Goal: Task Accomplishment & Management: Complete application form

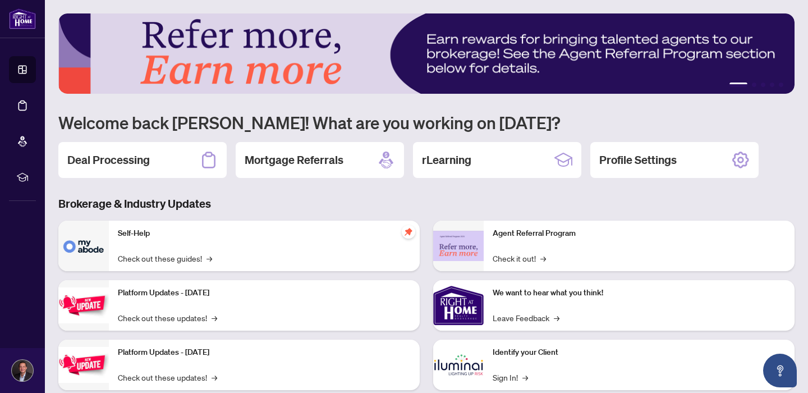
click at [151, 155] on div "Deal Processing" at bounding box center [142, 160] width 168 height 36
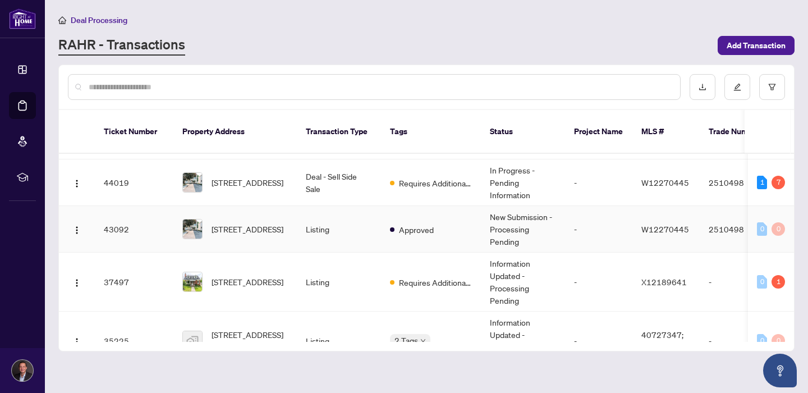
scroll to position [56, 0]
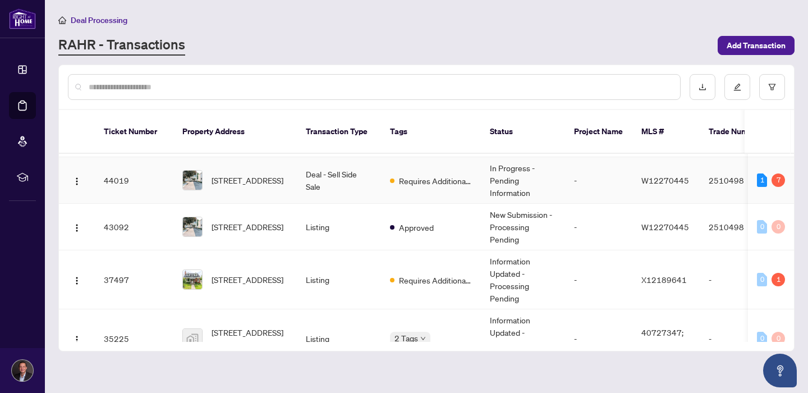
click at [246, 157] on td "[STREET_ADDRESS]" at bounding box center [234, 180] width 123 height 47
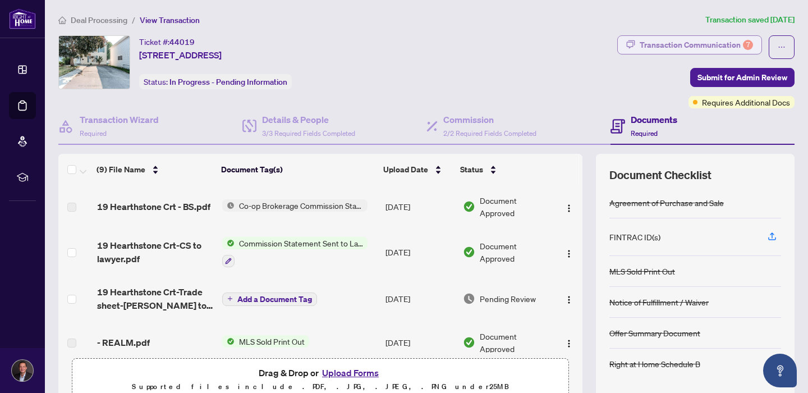
click at [721, 52] on div "Transaction Communication 7" at bounding box center [695, 45] width 113 height 18
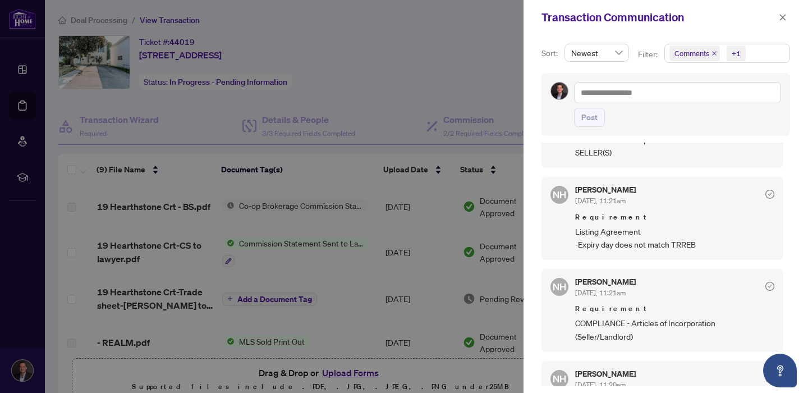
scroll to position [579, 0]
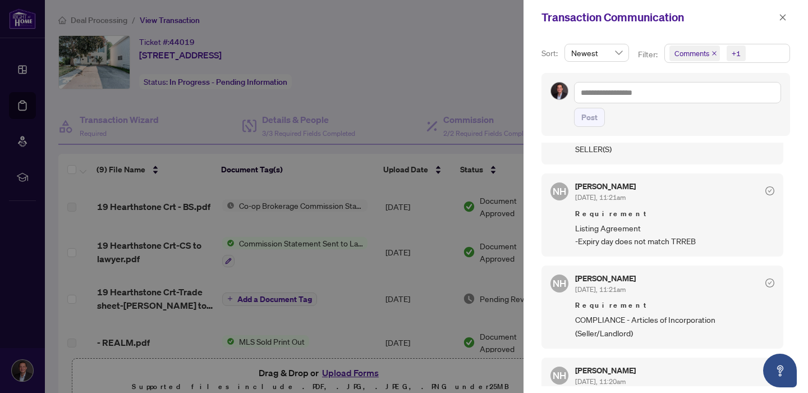
click at [432, 98] on div at bounding box center [404, 196] width 808 height 393
click at [786, 16] on button "button" at bounding box center [782, 17] width 15 height 13
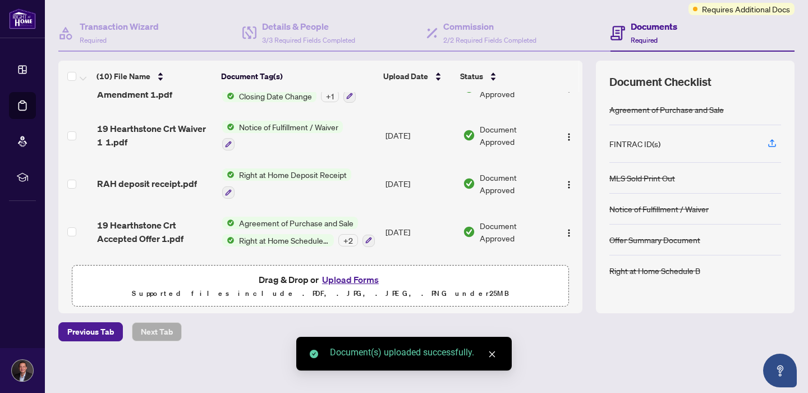
scroll to position [0, 0]
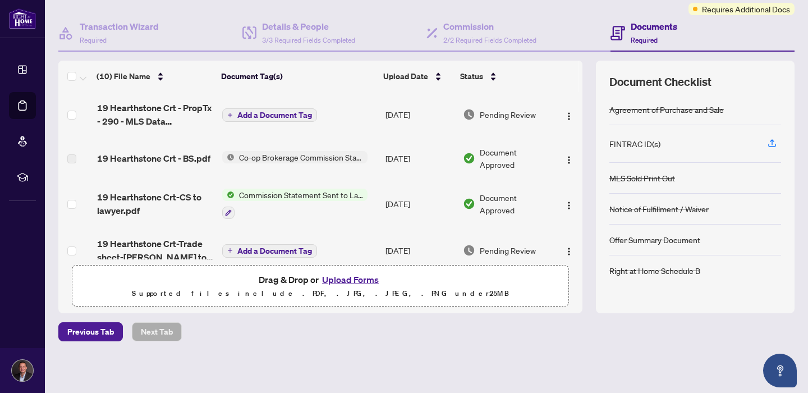
click at [268, 113] on span "Add a Document Tag" at bounding box center [274, 115] width 75 height 8
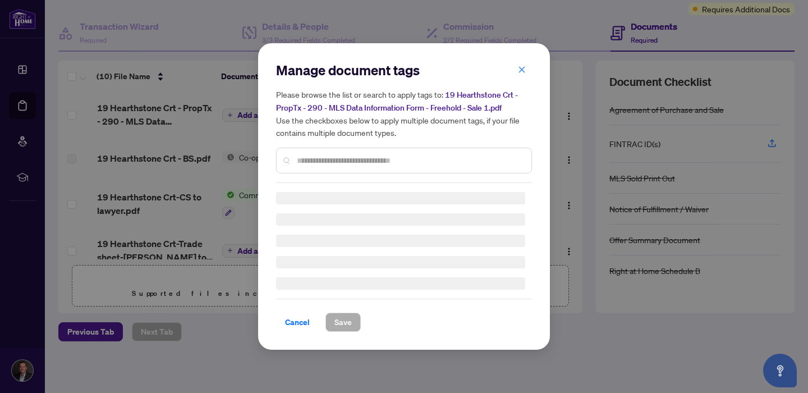
click at [320, 153] on div "Manage document tags Please browse the list or search to apply tags to: 19 Hear…" at bounding box center [404, 122] width 256 height 122
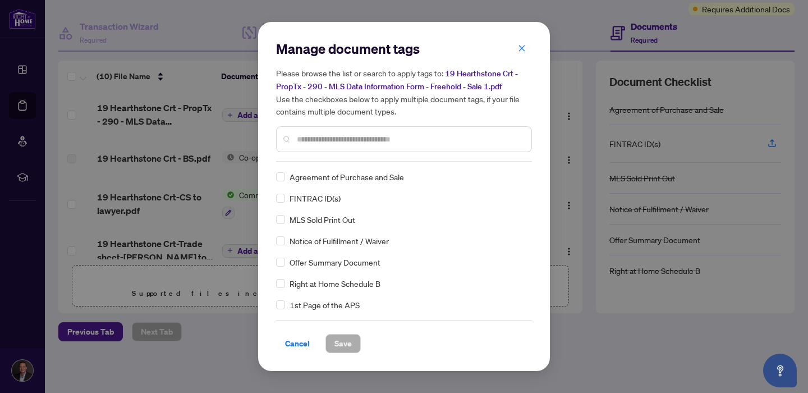
click at [323, 142] on input "text" at bounding box center [409, 139] width 225 height 12
type input "***"
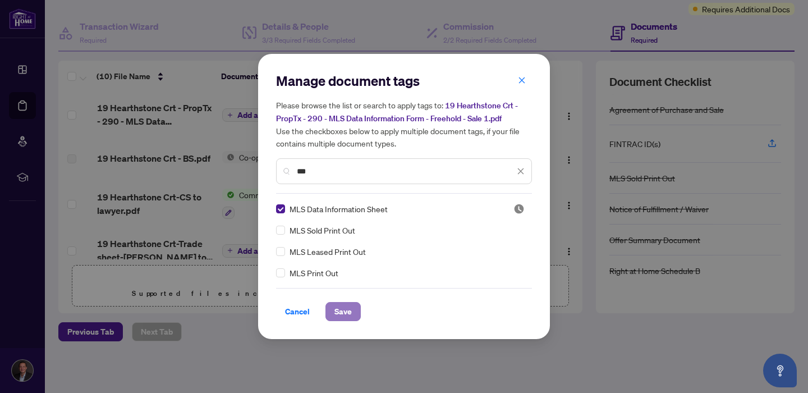
click at [344, 310] on span "Save" at bounding box center [342, 311] width 17 height 18
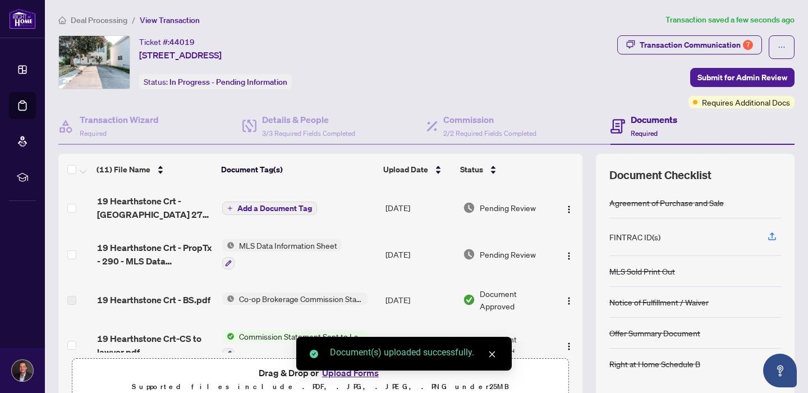
click at [247, 206] on span "Add a Document Tag" at bounding box center [274, 208] width 75 height 8
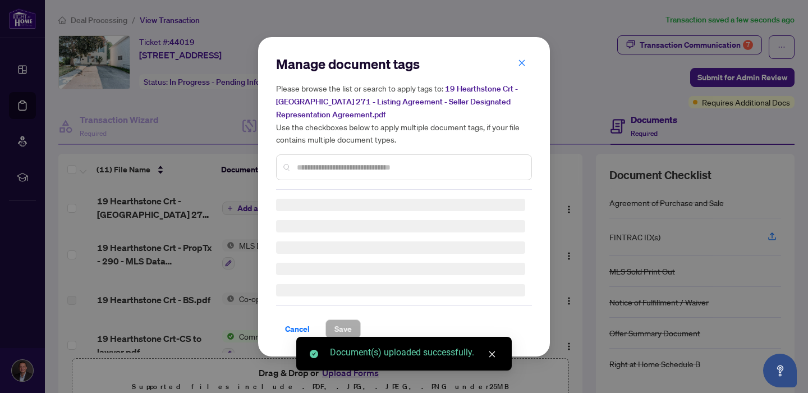
click at [349, 161] on input "text" at bounding box center [409, 167] width 225 height 12
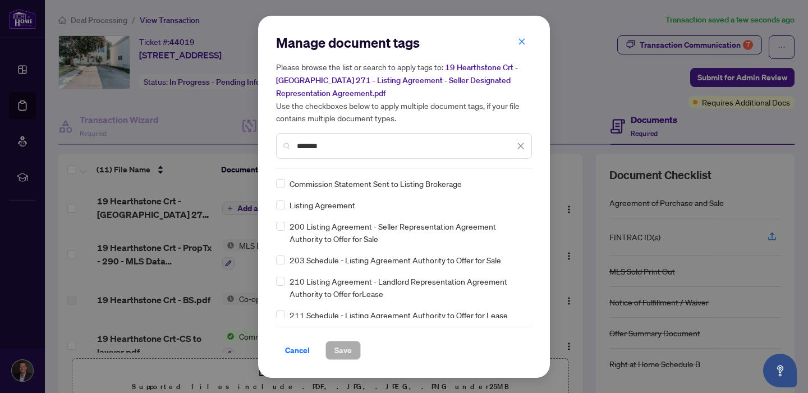
type input "*******"
click at [344, 352] on span "Save" at bounding box center [342, 350] width 17 height 18
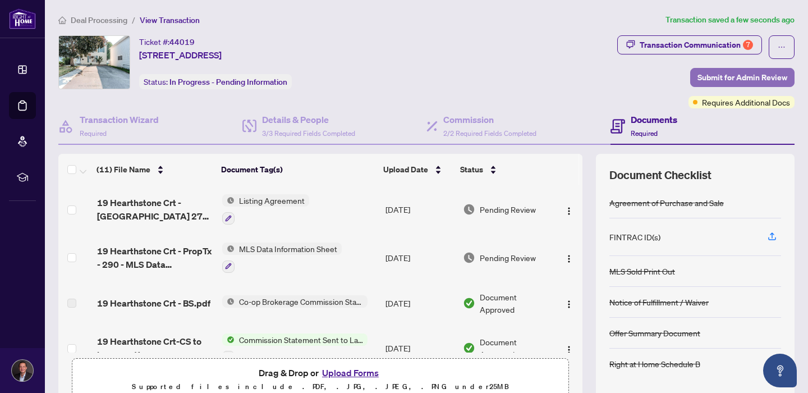
click at [697, 77] on button "Submit for Admin Review" at bounding box center [742, 77] width 104 height 19
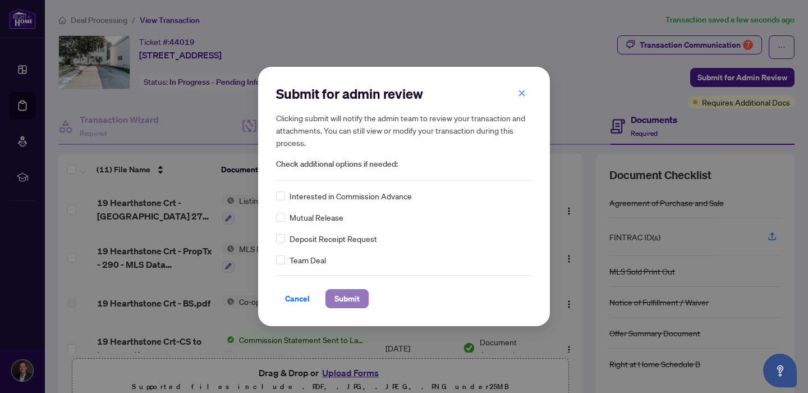
click at [349, 294] on span "Submit" at bounding box center [346, 298] width 25 height 18
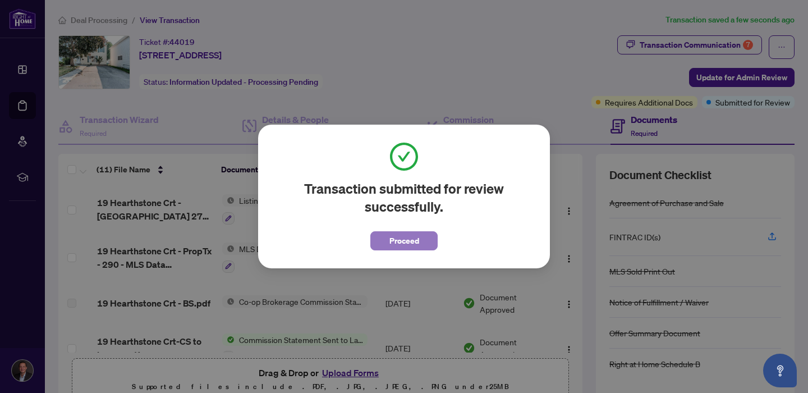
click at [384, 245] on button "Proceed" at bounding box center [403, 240] width 67 height 19
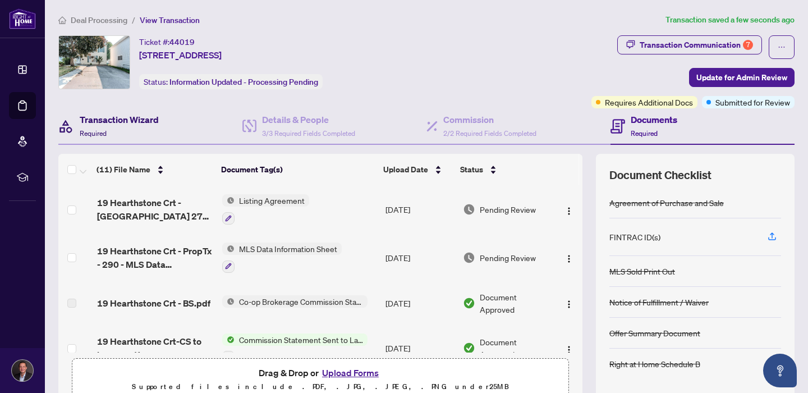
click at [128, 121] on h4 "Transaction Wizard" at bounding box center [119, 119] width 79 height 13
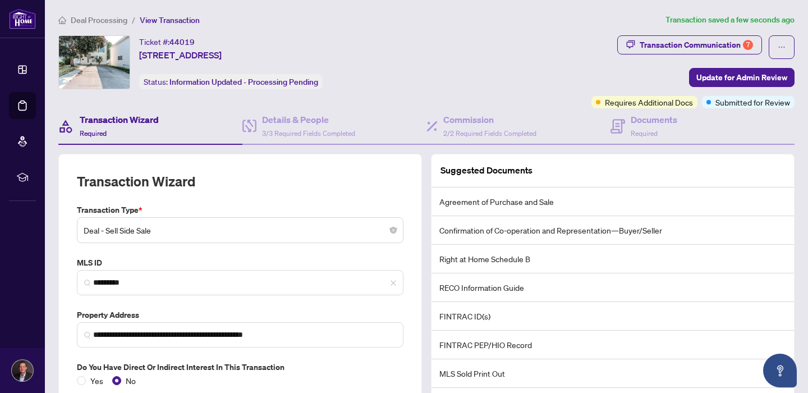
click at [99, 21] on span "Deal Processing" at bounding box center [99, 20] width 57 height 10
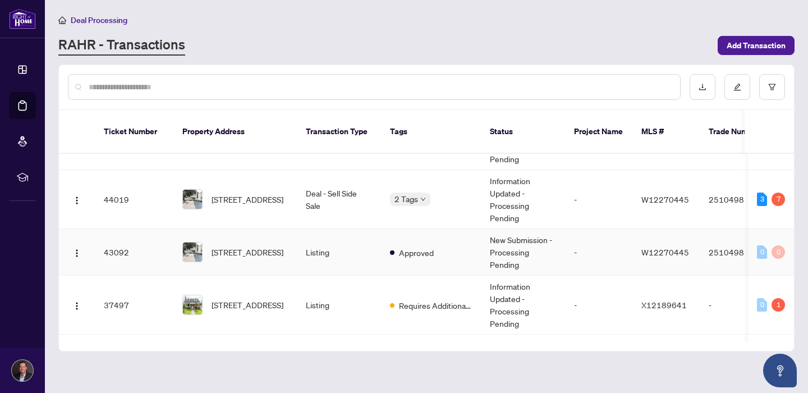
scroll to position [41, 0]
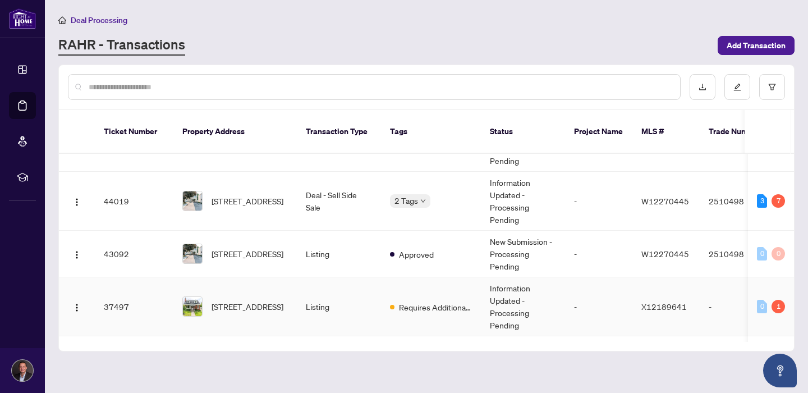
click at [292, 289] on td "[STREET_ADDRESS]" at bounding box center [234, 306] width 123 height 59
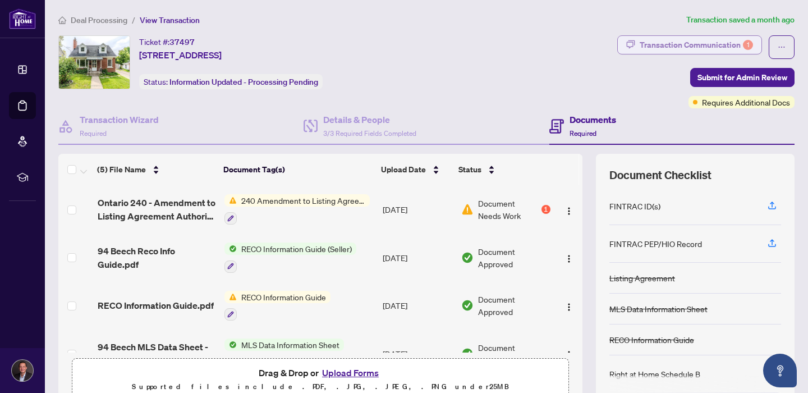
click at [710, 41] on div "Transaction Communication 1" at bounding box center [695, 45] width 113 height 18
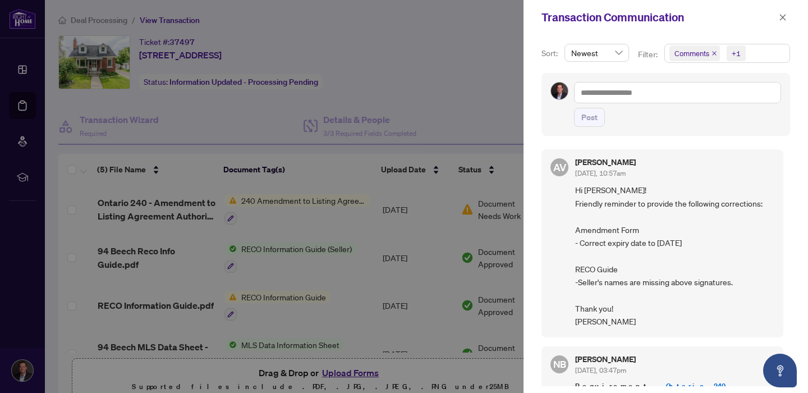
click at [429, 237] on div at bounding box center [404, 196] width 808 height 393
click at [781, 16] on icon "close" at bounding box center [783, 17] width 8 height 8
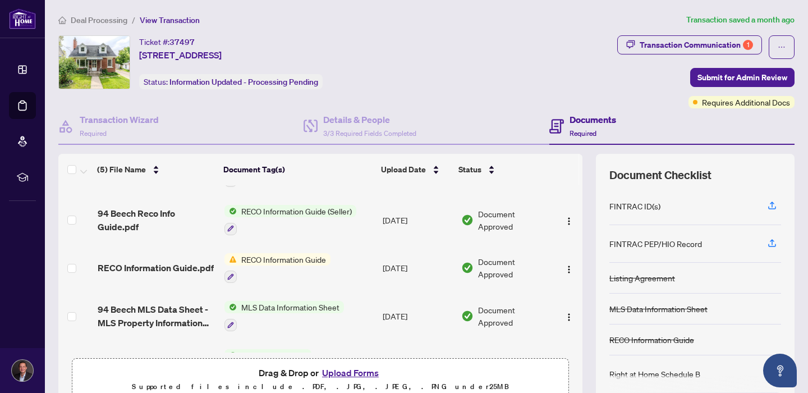
scroll to position [49, 0]
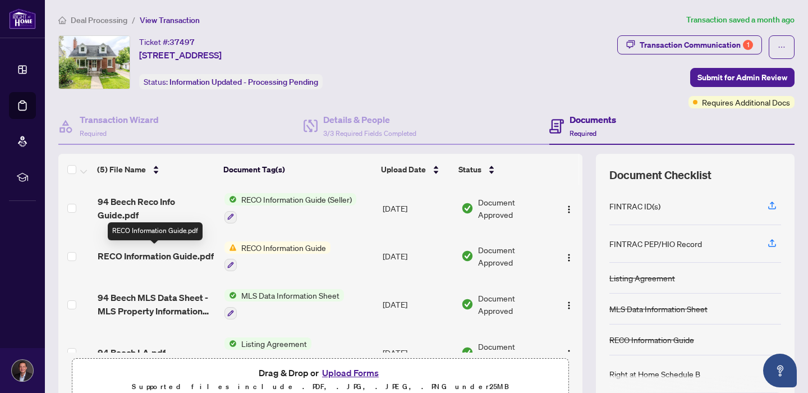
click at [155, 255] on span "RECO Information Guide.pdf" at bounding box center [156, 255] width 116 height 13
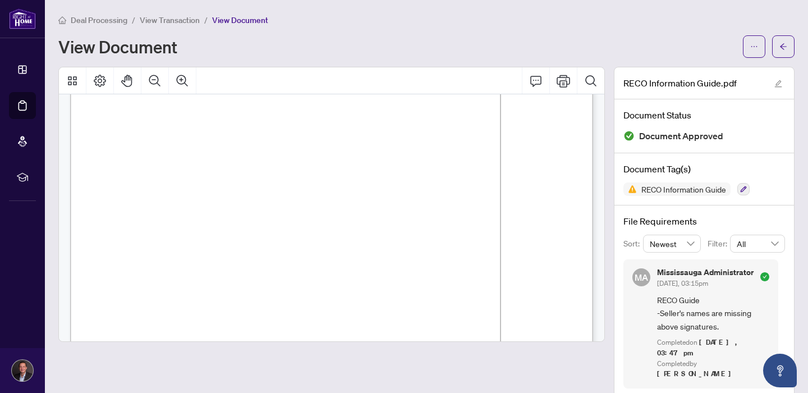
scroll to position [8458, 0]
click at [160, 20] on span "View Transaction" at bounding box center [170, 20] width 60 height 10
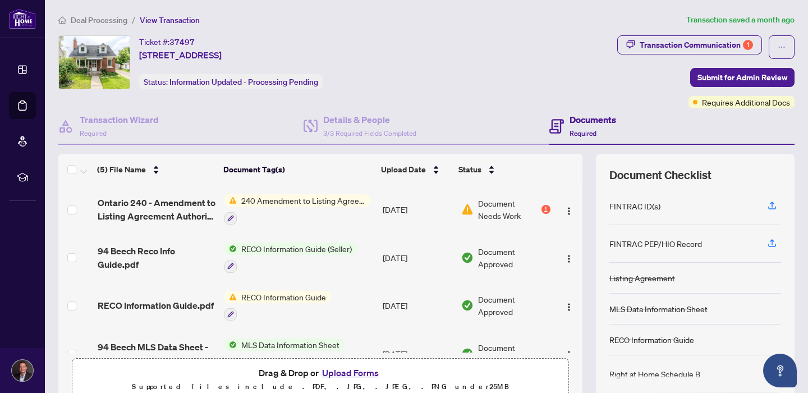
click at [160, 198] on span "Ontario 240 - Amendment to Listing Agreement Authority to Offer for Sale Price …" at bounding box center [157, 209] width 118 height 27
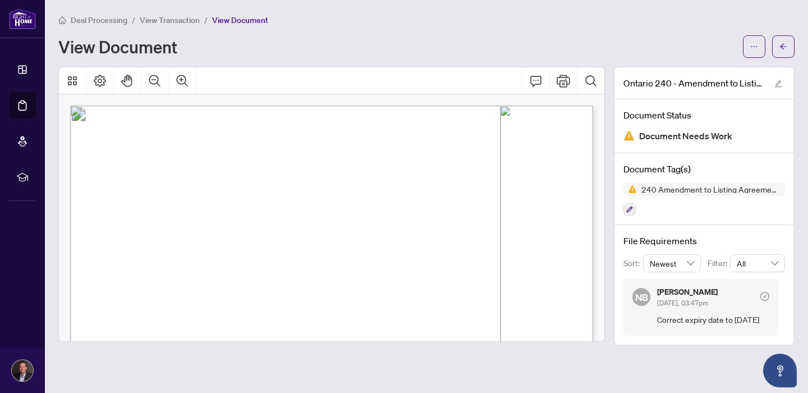
click at [95, 21] on span "Deal Processing" at bounding box center [99, 20] width 57 height 10
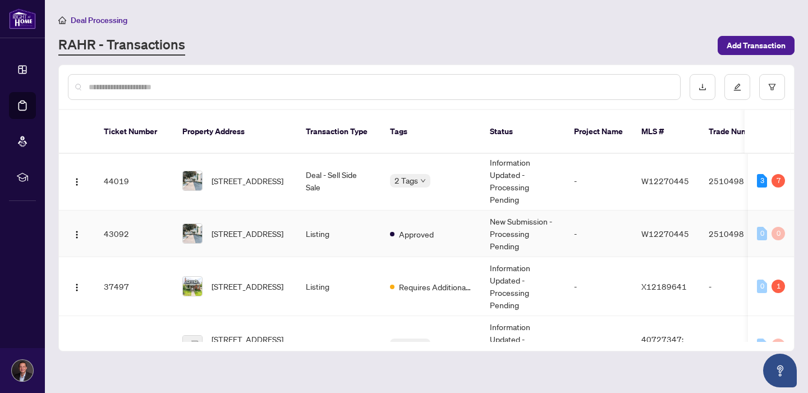
scroll to position [57, 0]
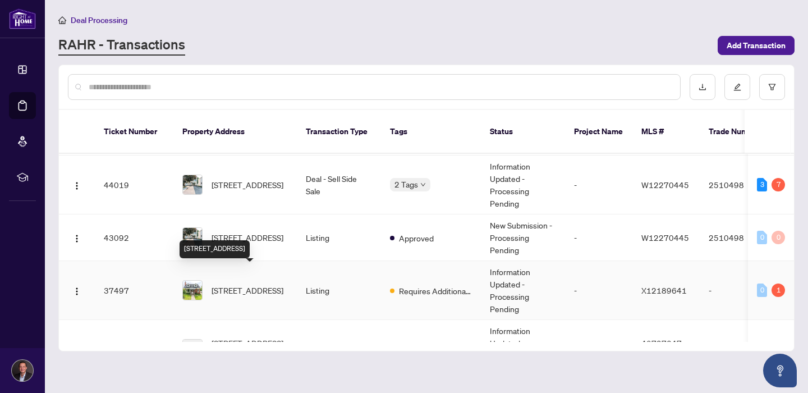
click at [232, 285] on span "[STREET_ADDRESS]" at bounding box center [247, 290] width 72 height 12
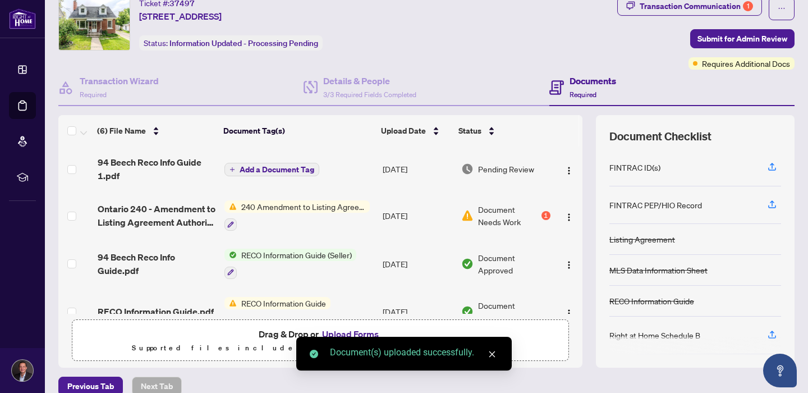
click at [287, 172] on span "Add a Document Tag" at bounding box center [277, 169] width 75 height 8
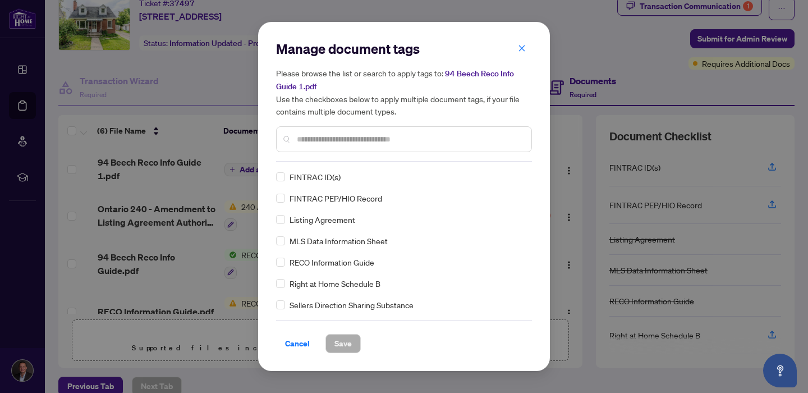
click at [417, 156] on div "Manage document tags Please browse the list or search to apply tags to: 94 Beec…" at bounding box center [404, 101] width 256 height 122
click at [411, 135] on input "text" at bounding box center [409, 139] width 225 height 12
type input "****"
click at [334, 340] on span "Save" at bounding box center [342, 343] width 17 height 18
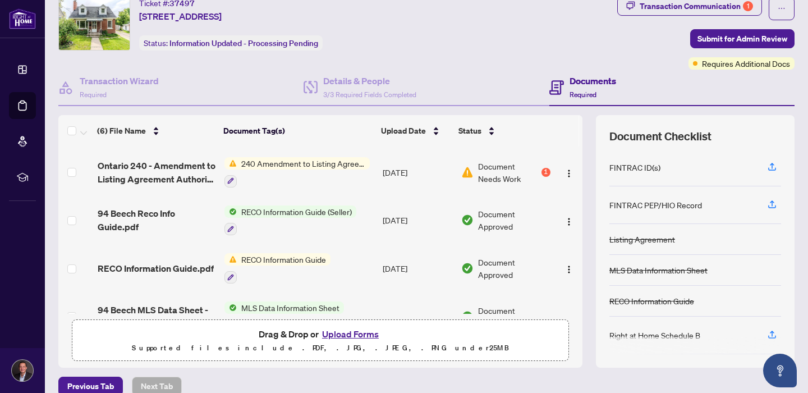
scroll to position [59, 0]
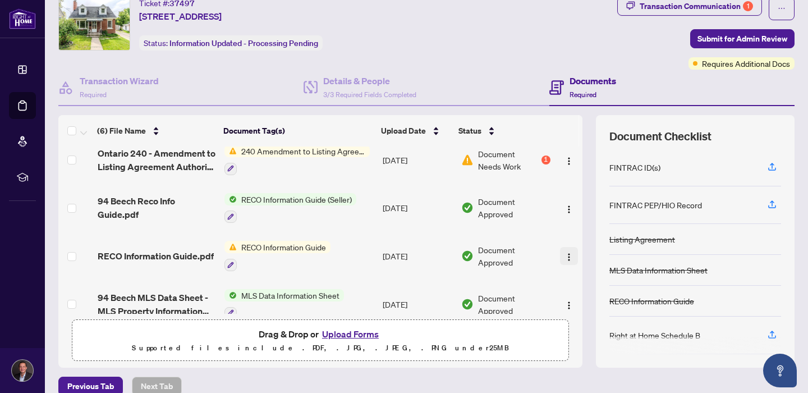
click at [565, 254] on img "button" at bounding box center [568, 256] width 9 height 9
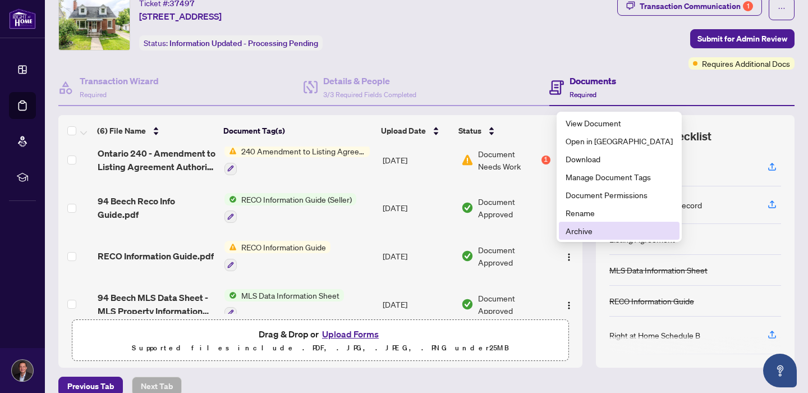
click at [578, 228] on span "Archive" at bounding box center [618, 230] width 107 height 12
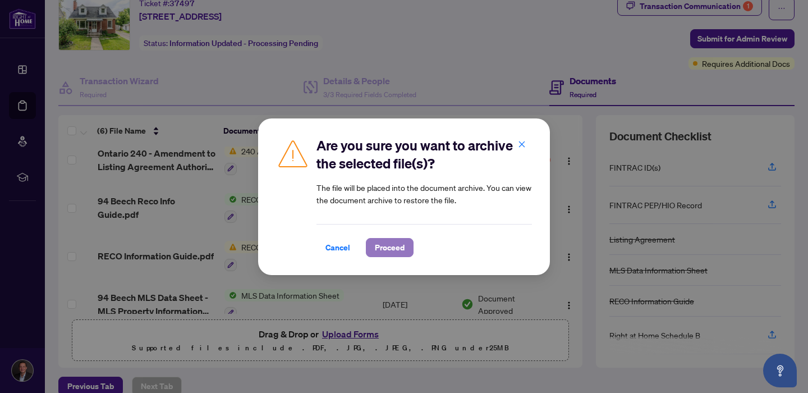
click at [379, 248] on span "Proceed" at bounding box center [390, 247] width 30 height 18
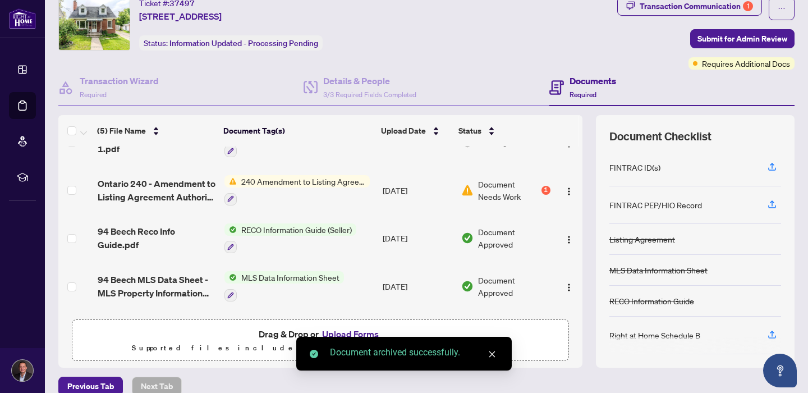
scroll to position [19, 0]
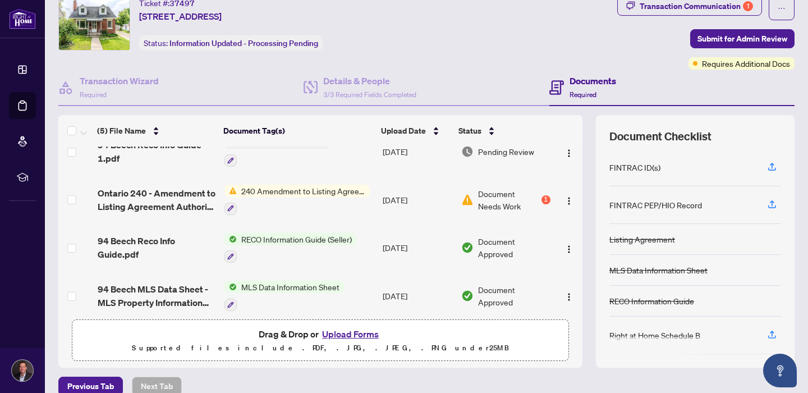
click at [136, 204] on span "Ontario 240 - Amendment to Listing Agreement Authority to Offer for Sale Price …" at bounding box center [157, 199] width 118 height 27
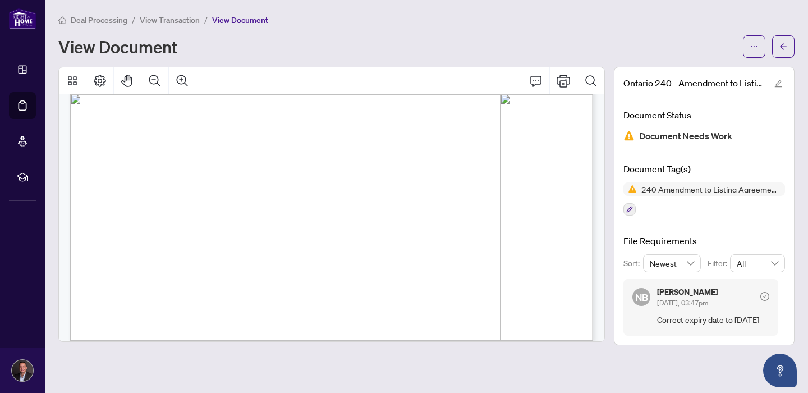
scroll to position [443, 0]
click at [95, 24] on span "Deal Processing" at bounding box center [99, 20] width 57 height 10
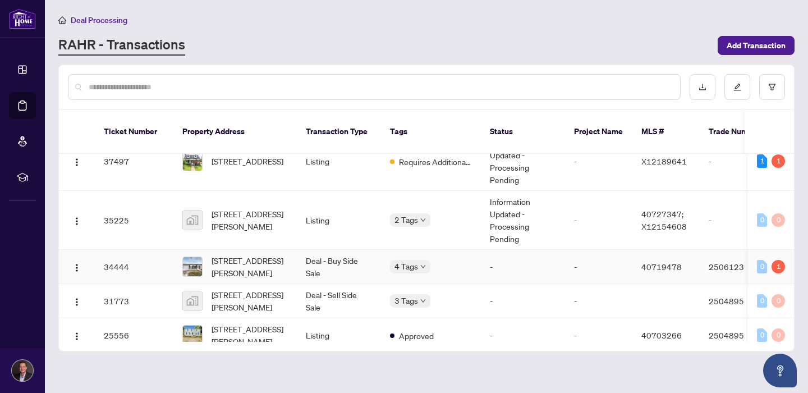
scroll to position [146, 0]
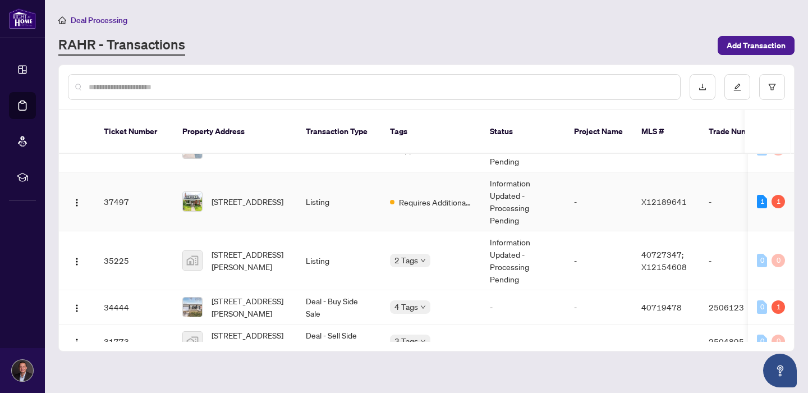
click at [399, 196] on td "Requires Additional Docs" at bounding box center [431, 201] width 100 height 59
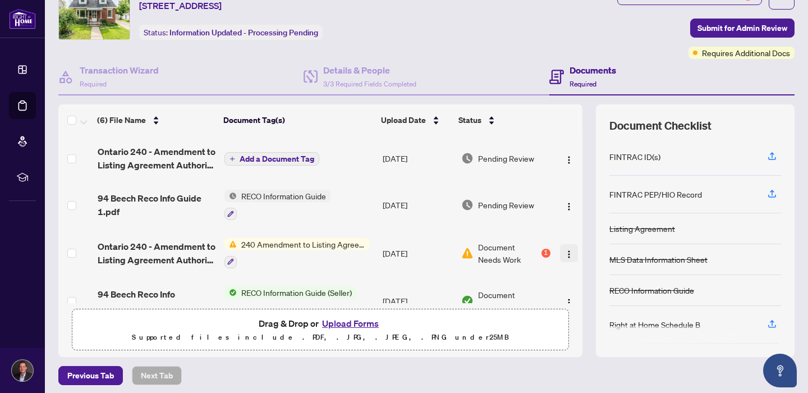
click at [564, 250] on img "button" at bounding box center [568, 254] width 9 height 9
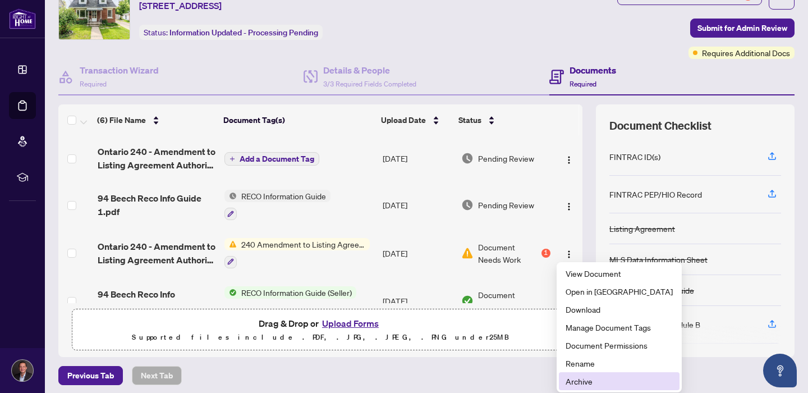
click at [581, 379] on span "Archive" at bounding box center [618, 381] width 107 height 12
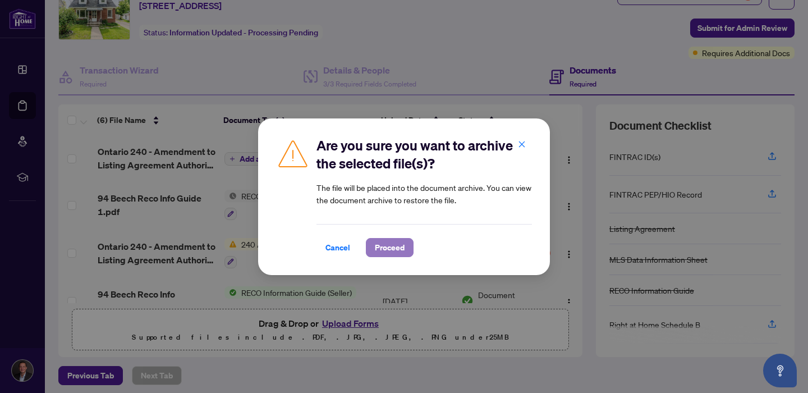
click at [384, 245] on span "Proceed" at bounding box center [390, 247] width 30 height 18
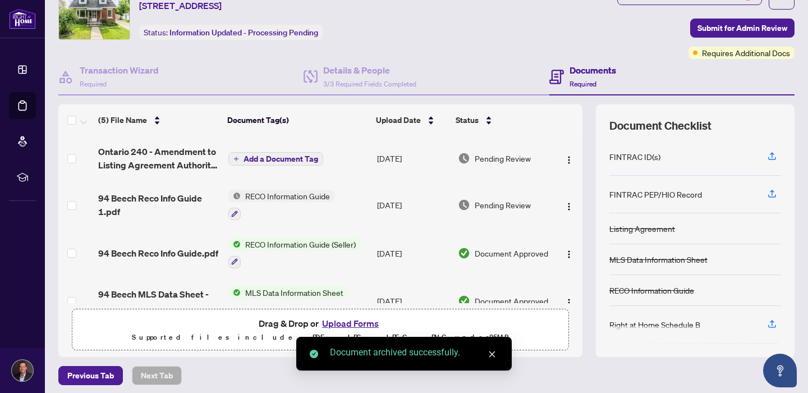
click at [278, 159] on span "Add a Document Tag" at bounding box center [280, 159] width 75 height 8
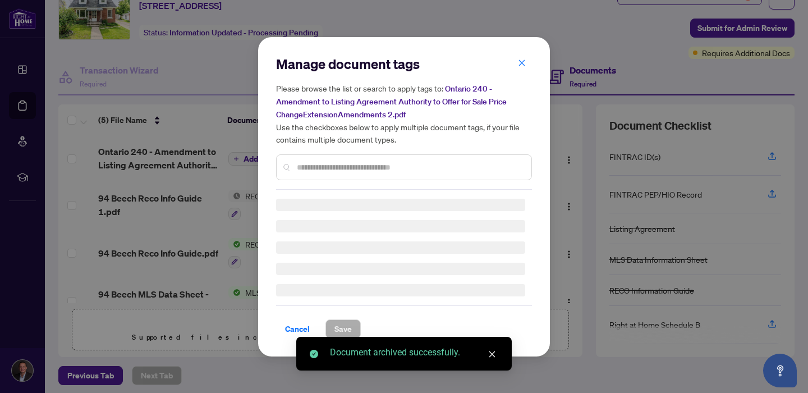
click at [356, 167] on input "text" at bounding box center [409, 167] width 225 height 12
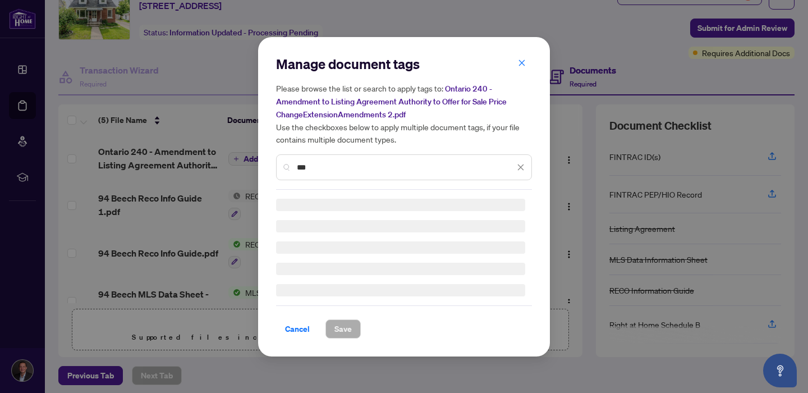
type input "***"
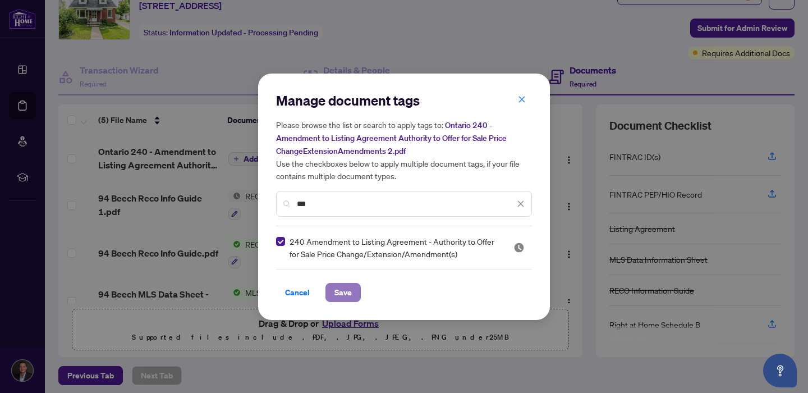
click at [340, 291] on span "Save" at bounding box center [342, 292] width 17 height 18
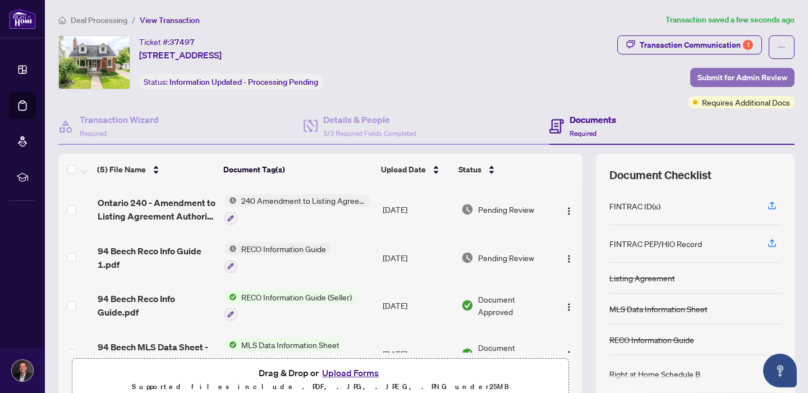
click at [717, 79] on span "Submit for Admin Review" at bounding box center [742, 77] width 90 height 18
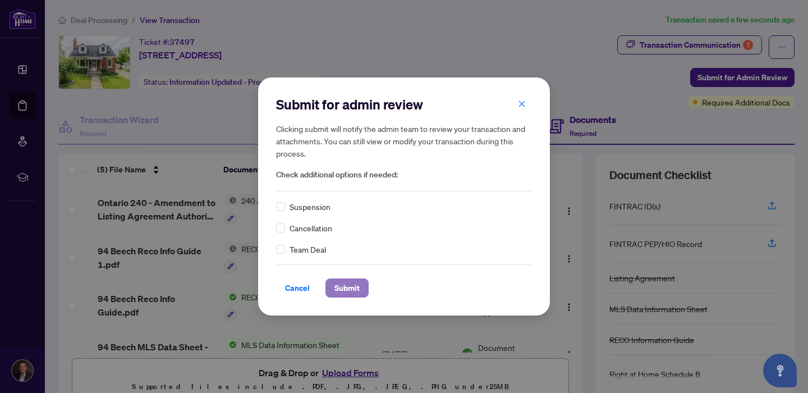
click at [348, 284] on span "Submit" at bounding box center [346, 288] width 25 height 18
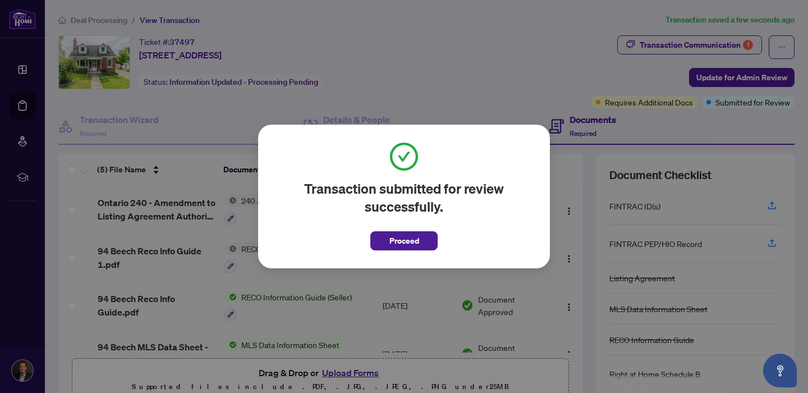
click at [375, 253] on div "Transaction submitted for review successfully. Proceed Cancel OK" at bounding box center [404, 197] width 292 height 144
click at [378, 238] on button "Proceed" at bounding box center [403, 240] width 67 height 19
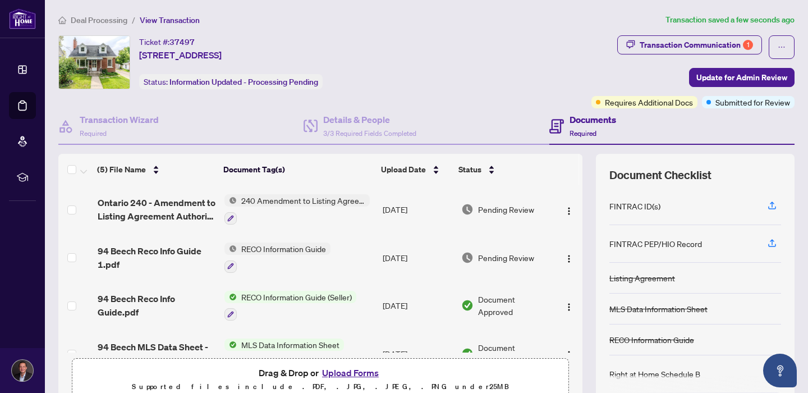
click at [93, 19] on span "Deal Processing" at bounding box center [99, 20] width 57 height 10
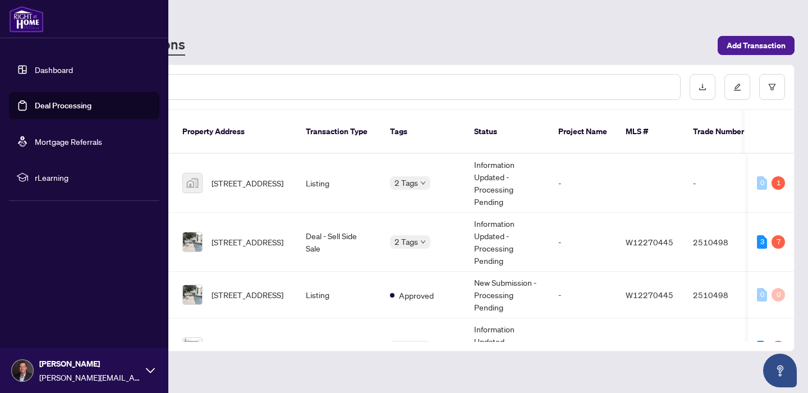
click at [35, 68] on link "Dashboard" at bounding box center [54, 70] width 38 height 10
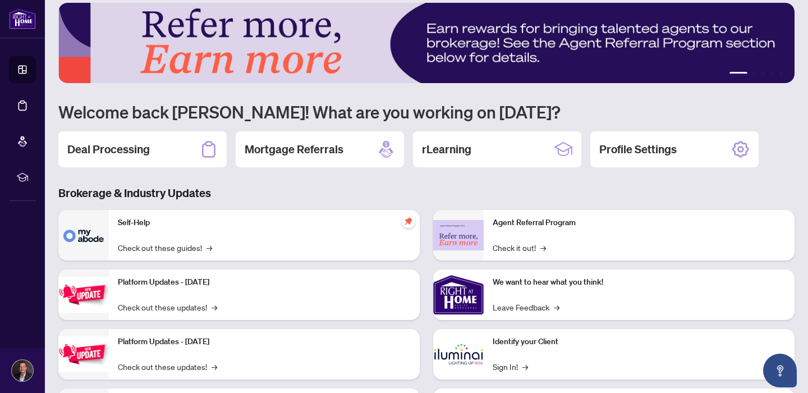
scroll to position [87, 0]
